Goal: Check status: Check status

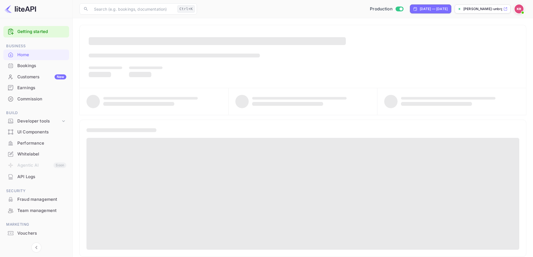
click at [58, 66] on div "Bookings" at bounding box center [41, 66] width 49 height 6
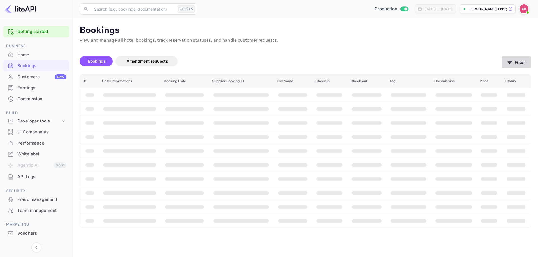
click at [528, 64] on button "Filter" at bounding box center [516, 62] width 30 height 11
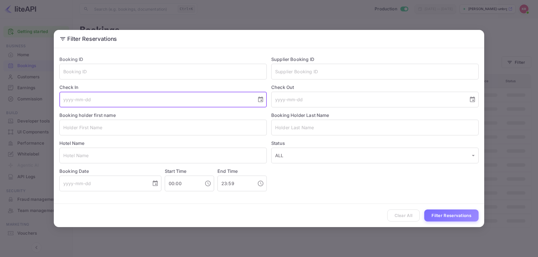
click at [102, 99] on input "tel" at bounding box center [155, 100] width 193 height 16
click at [265, 101] on button "Choose date" at bounding box center [260, 99] width 11 height 11
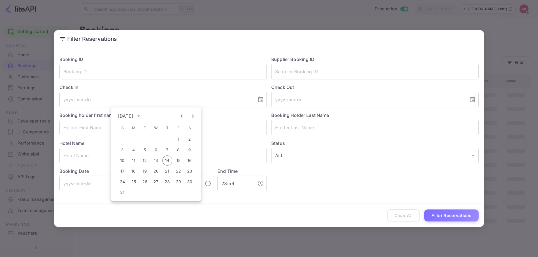
click at [135, 114] on div "[DATE]" at bounding box center [126, 116] width 17 height 7
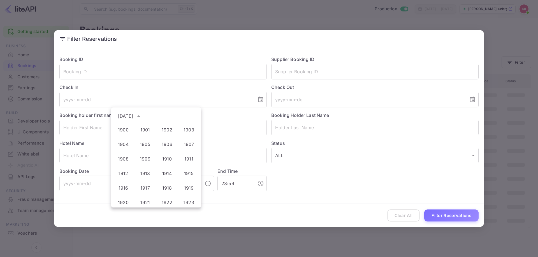
scroll to position [416, 0]
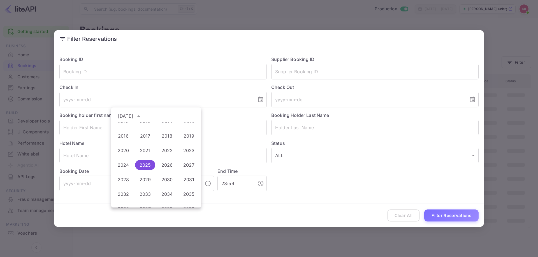
click at [147, 165] on button "2025" at bounding box center [145, 165] width 20 height 10
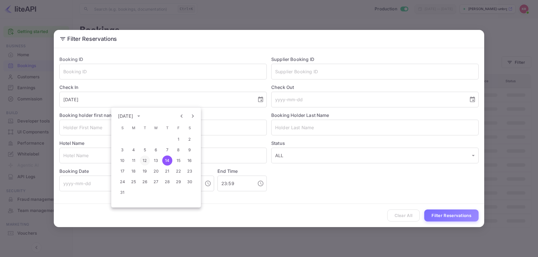
scroll to position [0, 0]
click at [182, 116] on icon "Previous month" at bounding box center [181, 116] width 7 height 7
click at [124, 151] on button "4" at bounding box center [122, 150] width 10 height 10
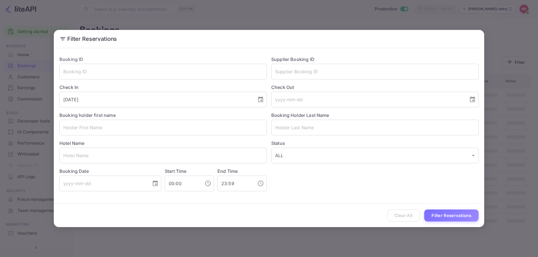
type input "[DATE]"
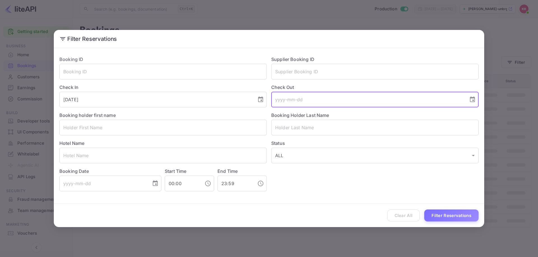
click at [284, 104] on input "tel" at bounding box center [367, 100] width 193 height 16
click at [472, 99] on icon "Choose date" at bounding box center [472, 100] width 5 height 6
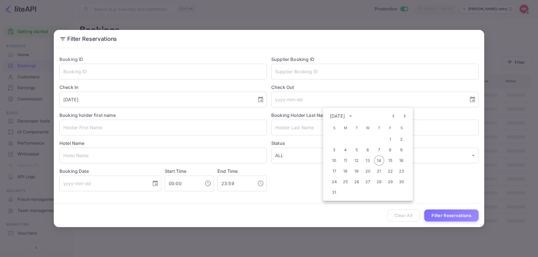
click at [392, 117] on icon "Previous month" at bounding box center [393, 116] width 7 height 7
click at [348, 151] on button "5" at bounding box center [345, 150] width 10 height 10
type input "[DATE]"
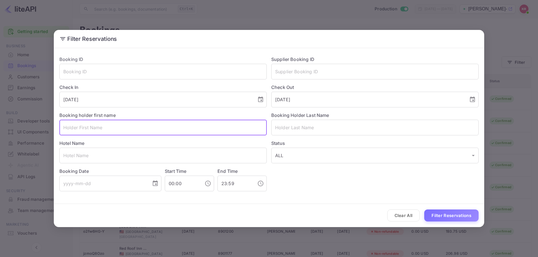
paste input "[PERSON_NAME]"
click at [81, 127] on input "[PERSON_NAME]" at bounding box center [162, 128] width 207 height 16
click at [62, 128] on input "[PERSON_NAME]" at bounding box center [162, 128] width 207 height 16
click at [82, 127] on input "[PERSON_NAME]" at bounding box center [162, 128] width 207 height 16
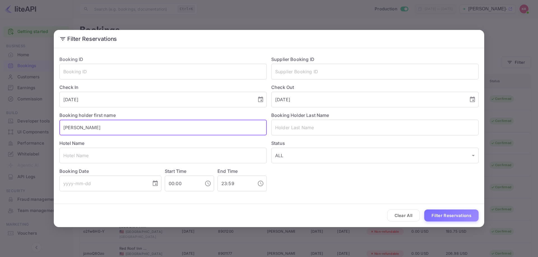
click at [63, 127] on input "[PERSON_NAME]" at bounding box center [162, 128] width 207 height 16
click at [80, 128] on input "[PERSON_NAME]" at bounding box center [162, 128] width 207 height 16
type input "[PERSON_NAME]"
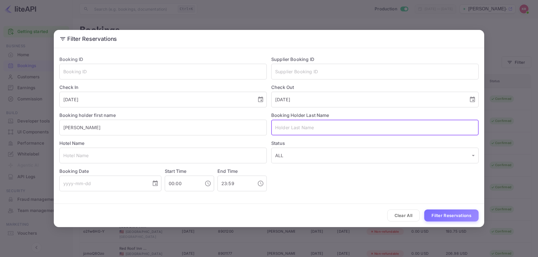
click at [311, 130] on input "text" at bounding box center [374, 128] width 207 height 16
paste input "[PERSON_NAME]"
type input "[PERSON_NAME]"
click at [451, 215] on button "Filter Reservations" at bounding box center [451, 216] width 54 height 12
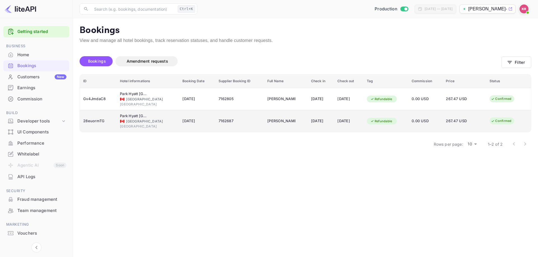
click at [384, 127] on td "Refundable" at bounding box center [385, 121] width 45 height 22
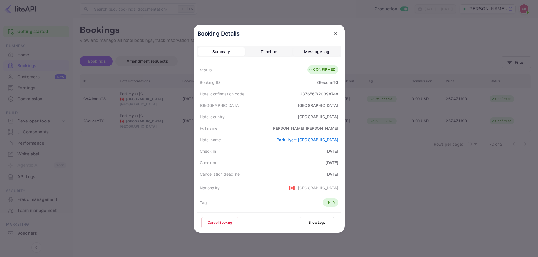
click at [331, 97] on div "Hotel confirmation code 2376567/20398748" at bounding box center [269, 93] width 144 height 11
click at [333, 35] on icon "close" at bounding box center [336, 34] width 6 height 6
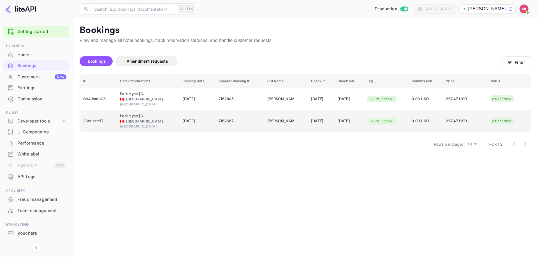
click at [391, 119] on div "Refundable" at bounding box center [381, 121] width 29 height 7
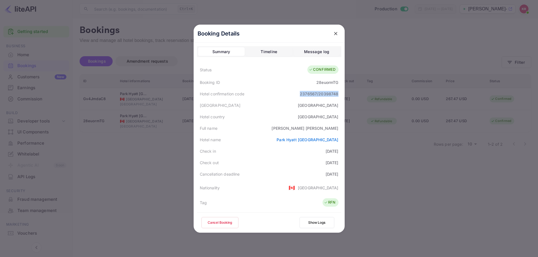
drag, startPoint x: 295, startPoint y: 94, endPoint x: 335, endPoint y: 94, distance: 39.8
click at [335, 94] on div "Hotel confirmation code 2376567/20398748" at bounding box center [269, 93] width 144 height 11
click at [334, 37] on button "close" at bounding box center [335, 34] width 10 height 10
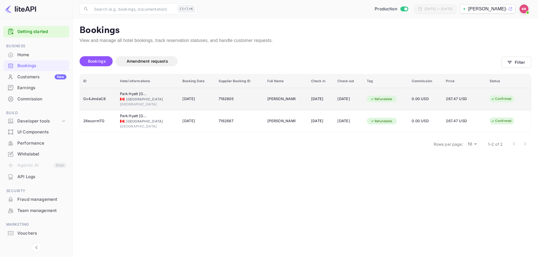
click at [236, 99] on div "7162805" at bounding box center [239, 99] width 42 height 9
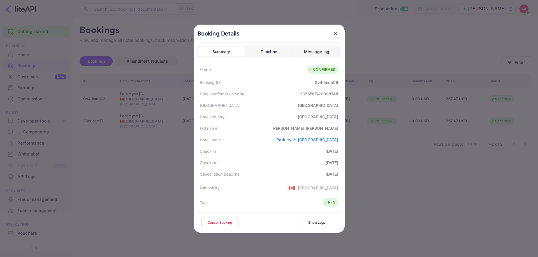
click at [326, 32] on div "Booking Details" at bounding box center [268, 34] width 151 height 18
click at [333, 34] on icon "close" at bounding box center [336, 34] width 6 height 6
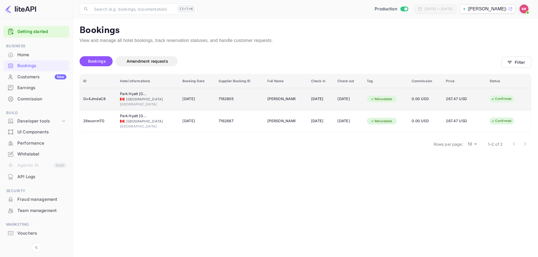
click at [267, 100] on div "[PERSON_NAME]" at bounding box center [281, 99] width 28 height 9
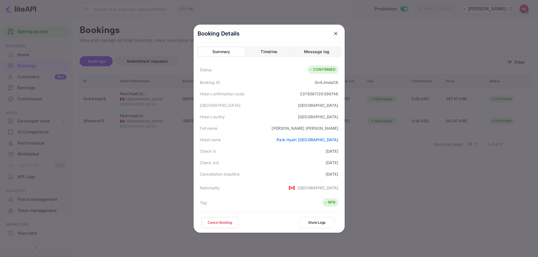
click at [312, 94] on div "2376567/20398748" at bounding box center [319, 94] width 38 height 6
click at [323, 82] on div "Gv4JmdaC8" at bounding box center [326, 83] width 24 height 6
copy div "Gv4JmdaC8"
click at [335, 33] on icon "close" at bounding box center [336, 34] width 6 height 6
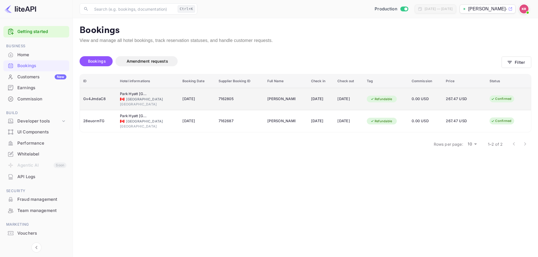
click at [218, 98] on div "7162805" at bounding box center [239, 99] width 42 height 9
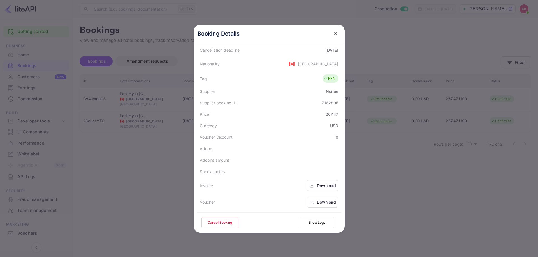
scroll to position [124, 0]
click at [325, 102] on div "7162805" at bounding box center [329, 103] width 17 height 6
copy div "7162805"
click at [334, 36] on icon "close" at bounding box center [336, 34] width 6 height 6
